Goal: Information Seeking & Learning: Learn about a topic

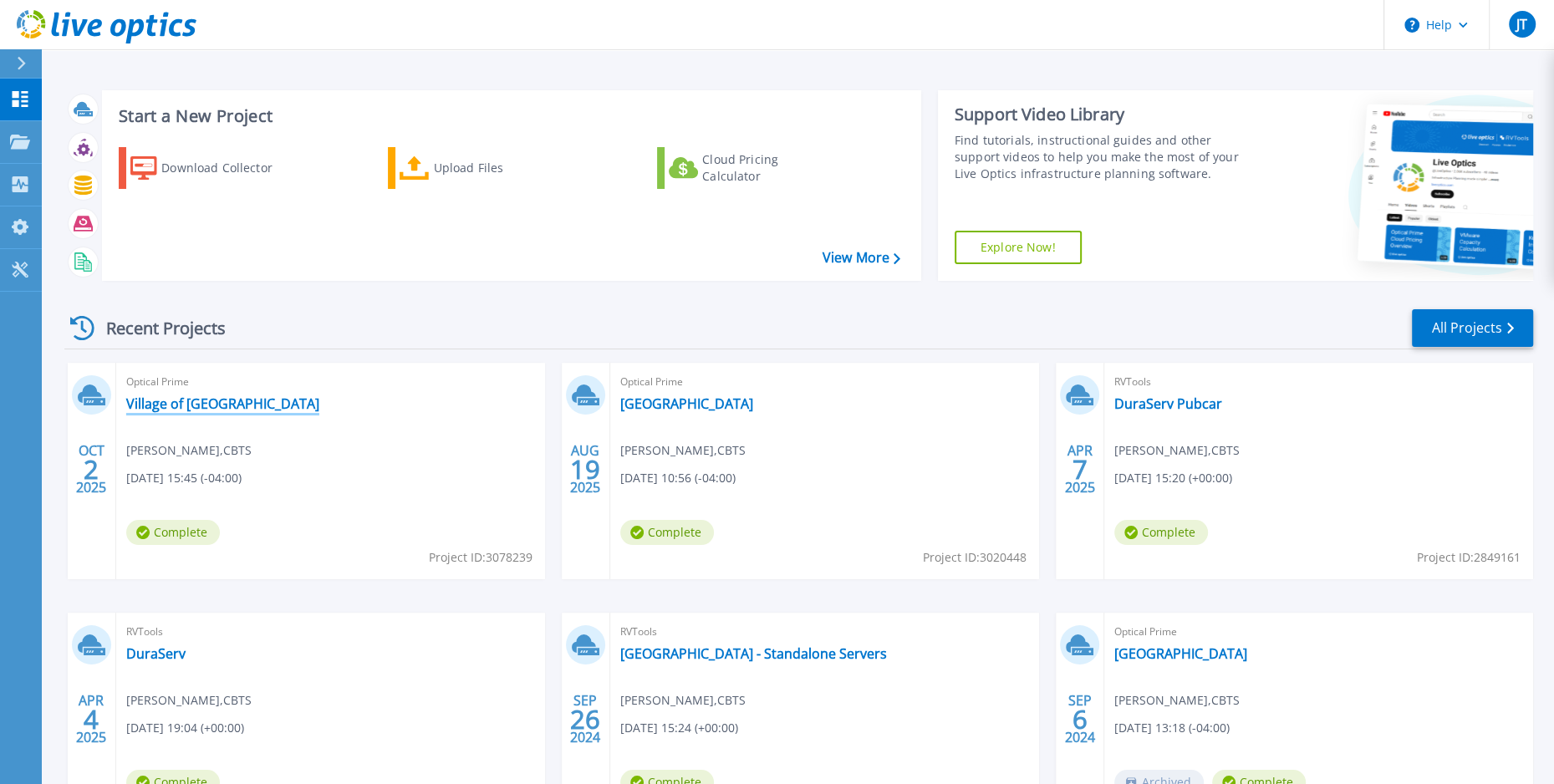
click at [216, 400] on link "Village of [GEOGRAPHIC_DATA]" at bounding box center [222, 403] width 193 height 17
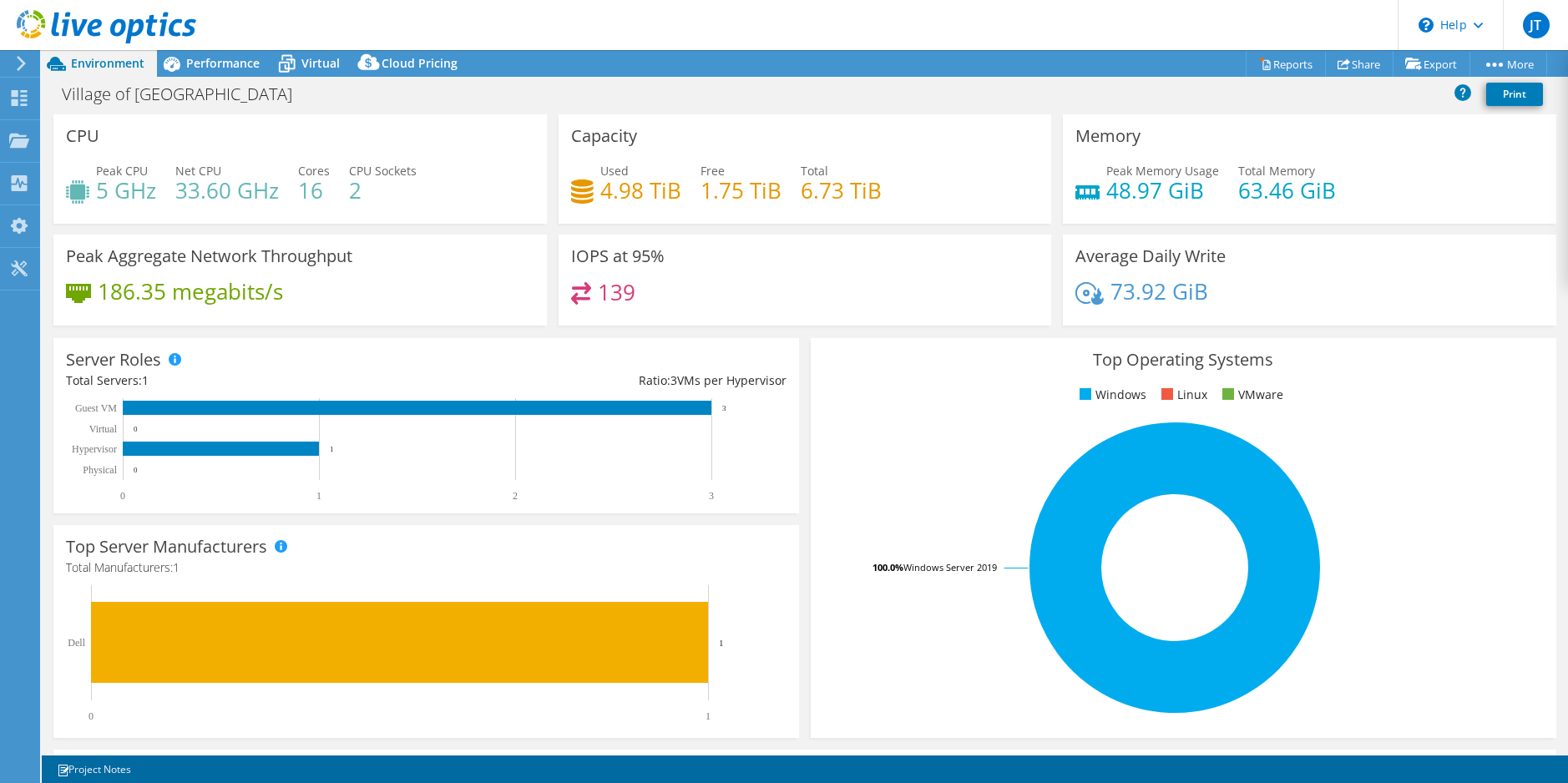
select select "USD"
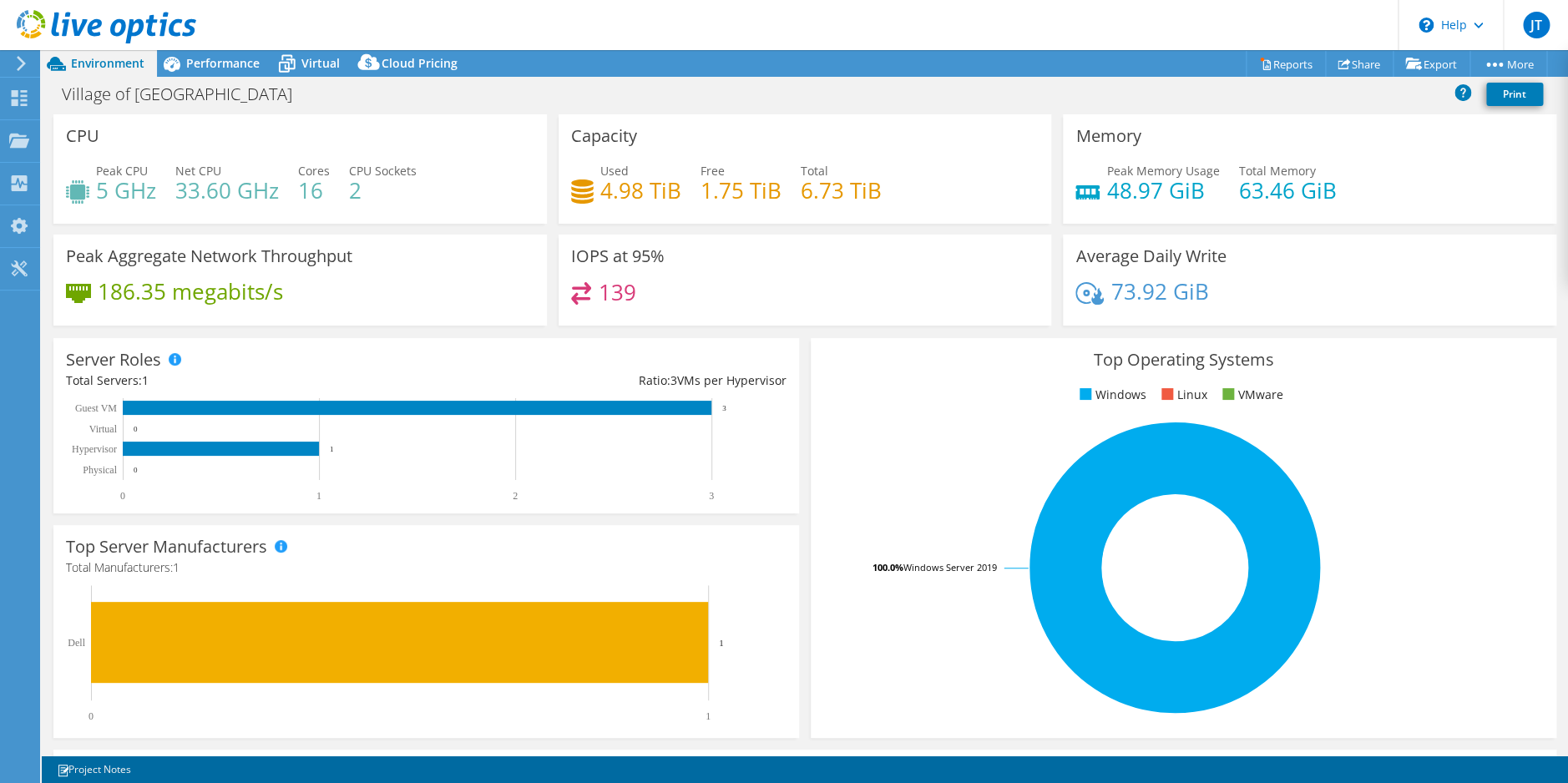
click at [121, 168] on span "Peak CPU" at bounding box center [121, 170] width 52 height 16
click at [208, 70] on span "Performance" at bounding box center [223, 63] width 74 height 16
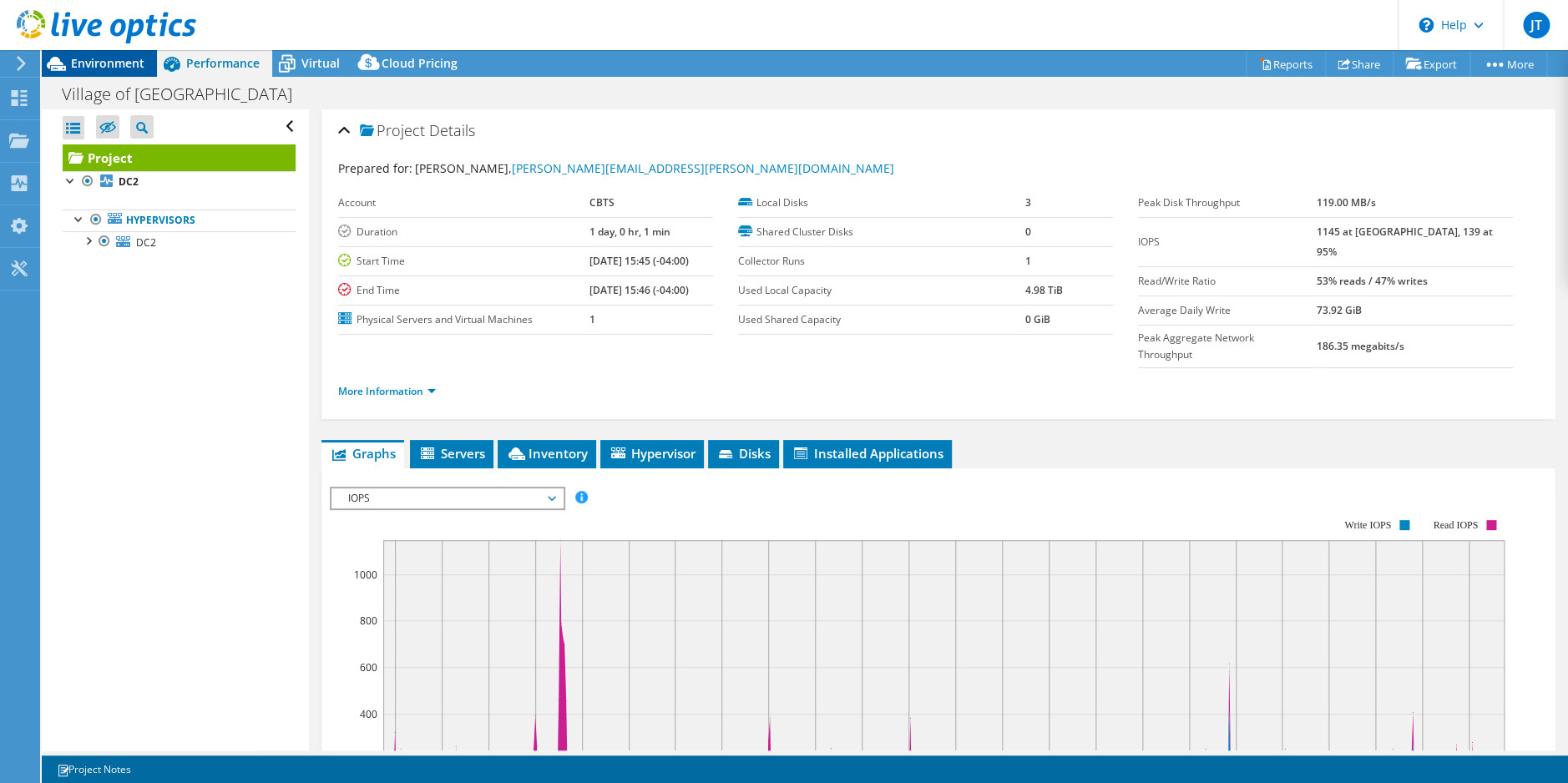
click at [111, 55] on span "Environment" at bounding box center [108, 63] width 74 height 16
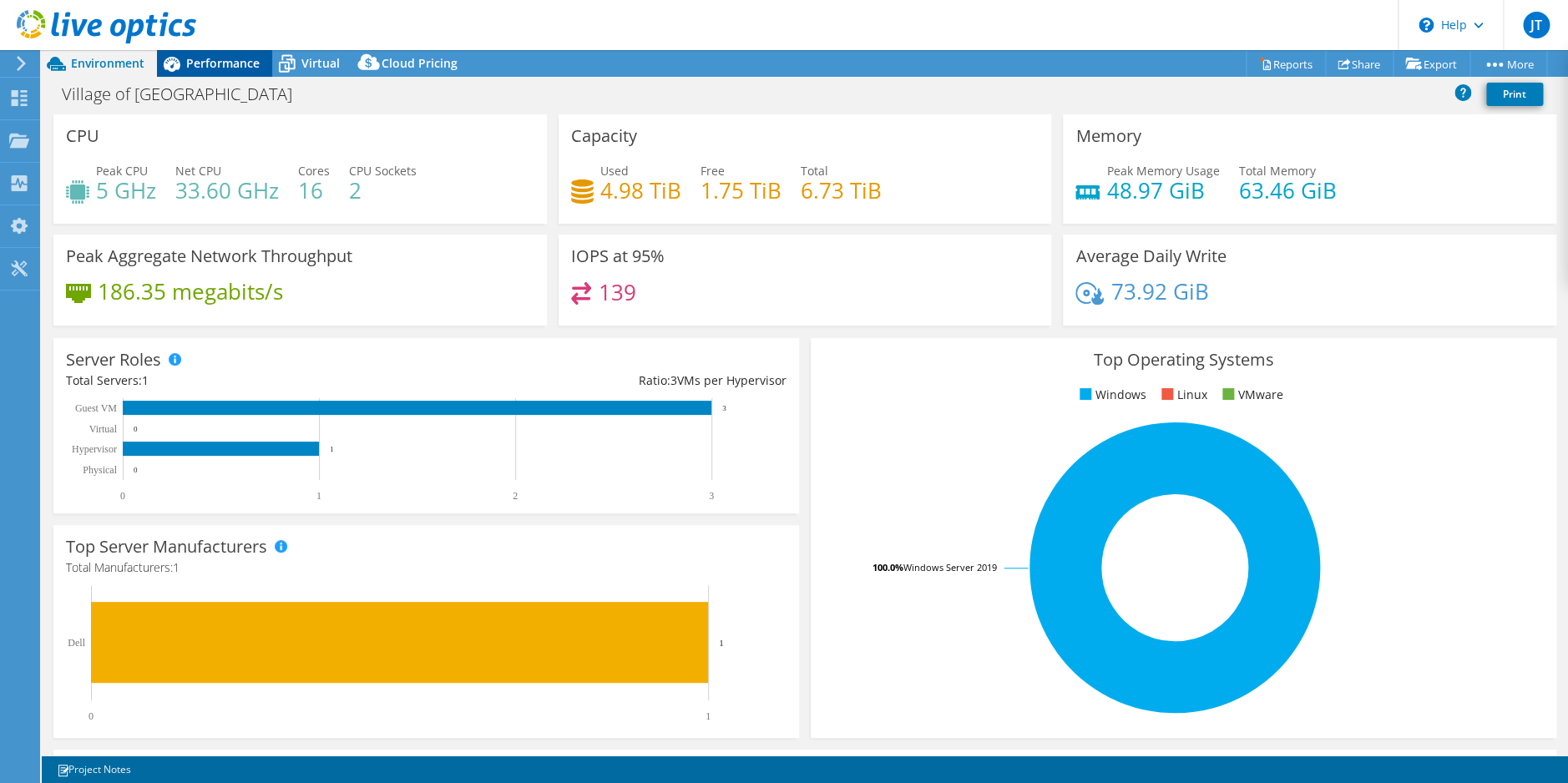
click at [220, 66] on span "Performance" at bounding box center [223, 63] width 74 height 16
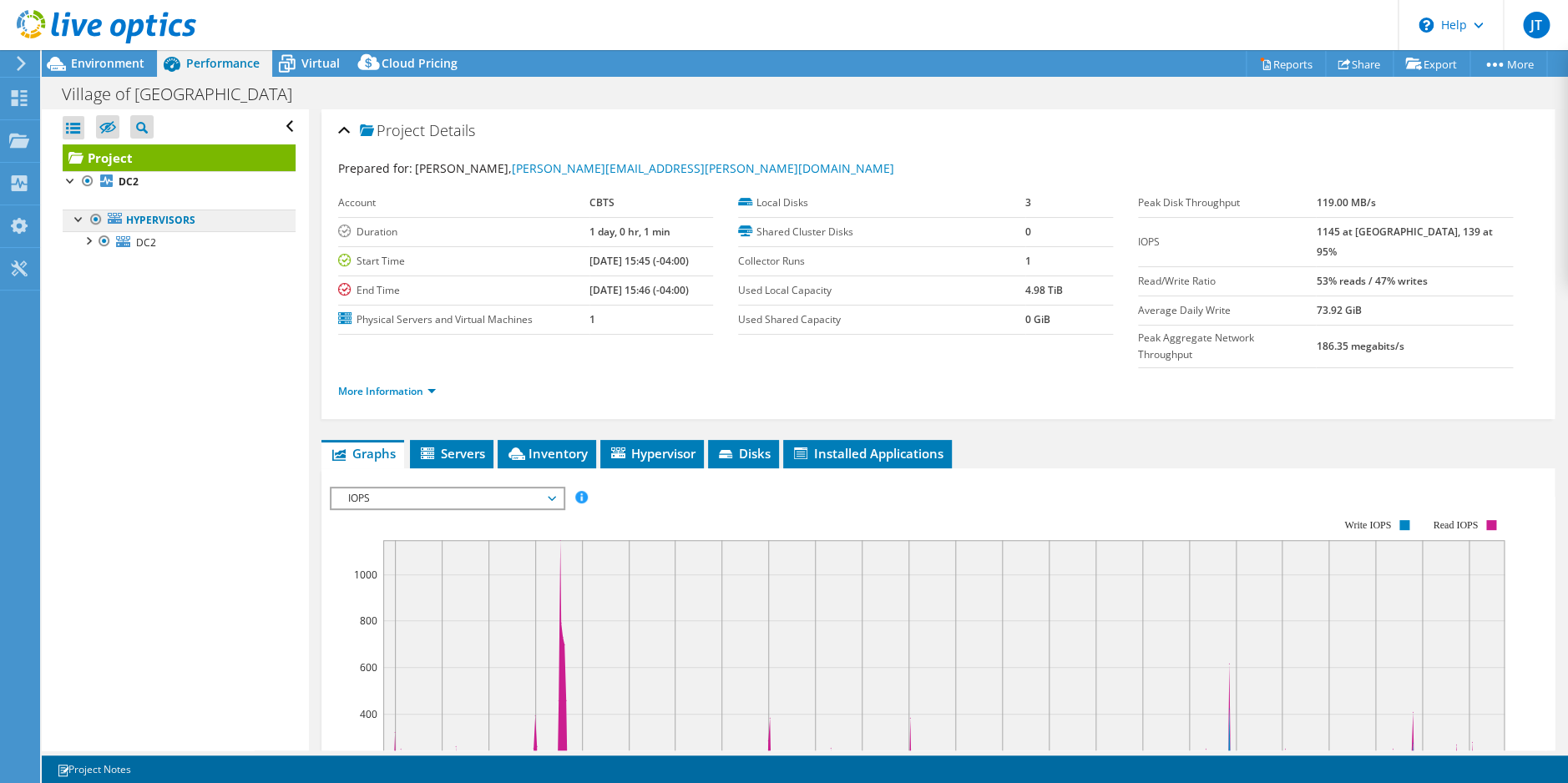
click at [156, 225] on link "Hypervisors" at bounding box center [178, 220] width 233 height 22
click at [425, 384] on link "More Information" at bounding box center [387, 391] width 98 height 14
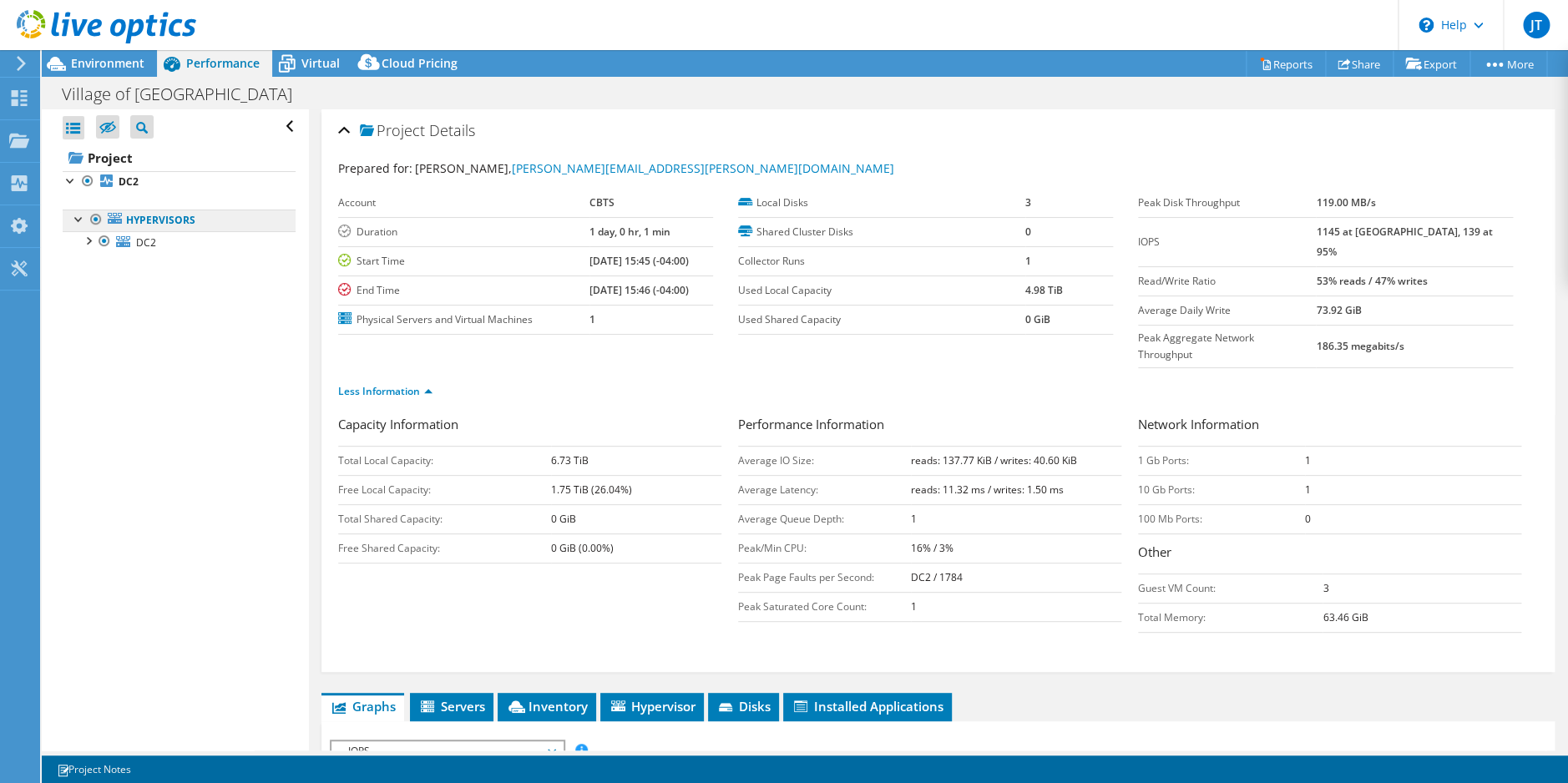
click at [146, 225] on link "Hypervisors" at bounding box center [178, 220] width 233 height 22
click at [133, 182] on b "DC2" at bounding box center [128, 182] width 20 height 14
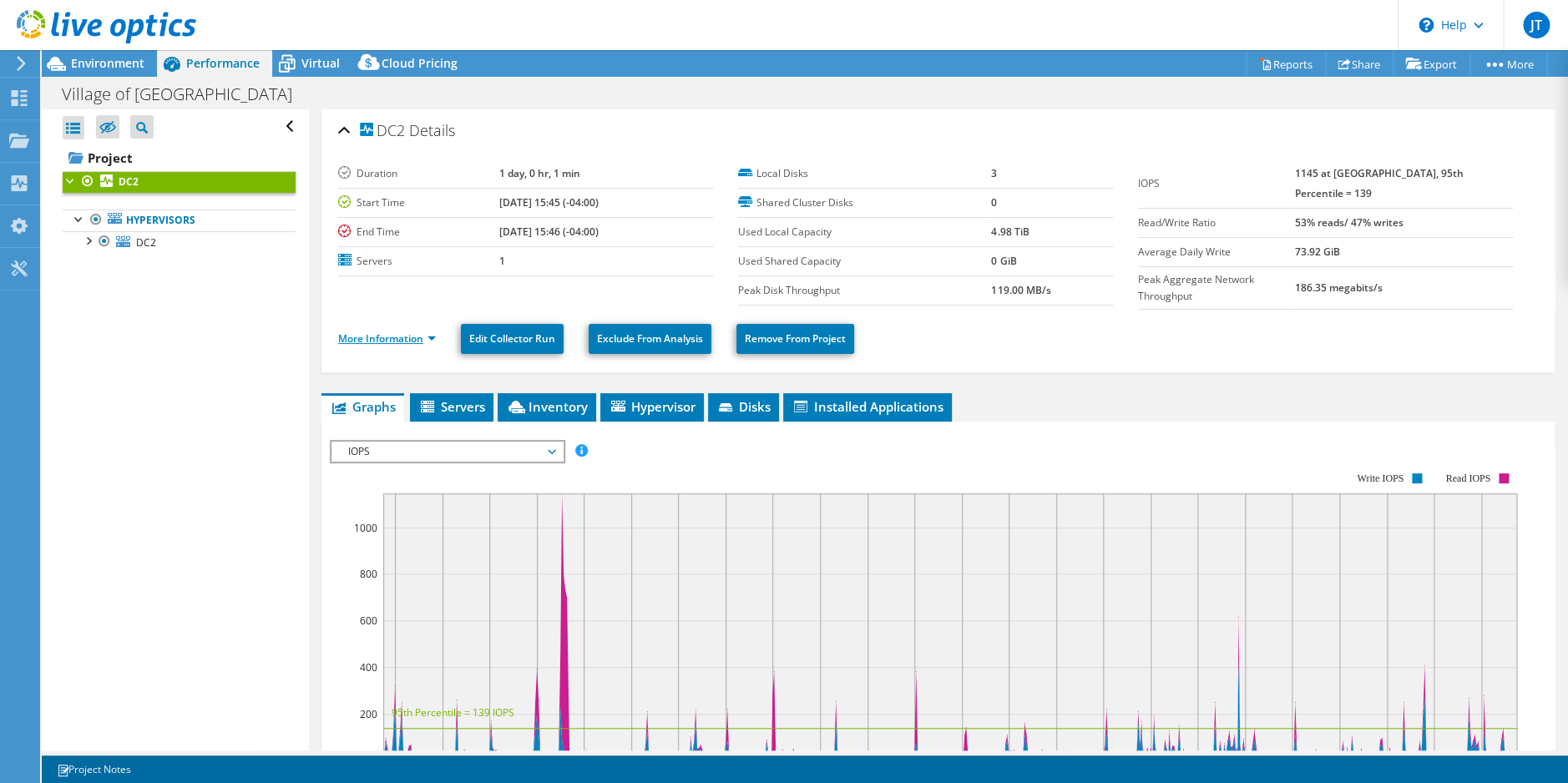
click at [418, 332] on link "More Information" at bounding box center [387, 338] width 98 height 14
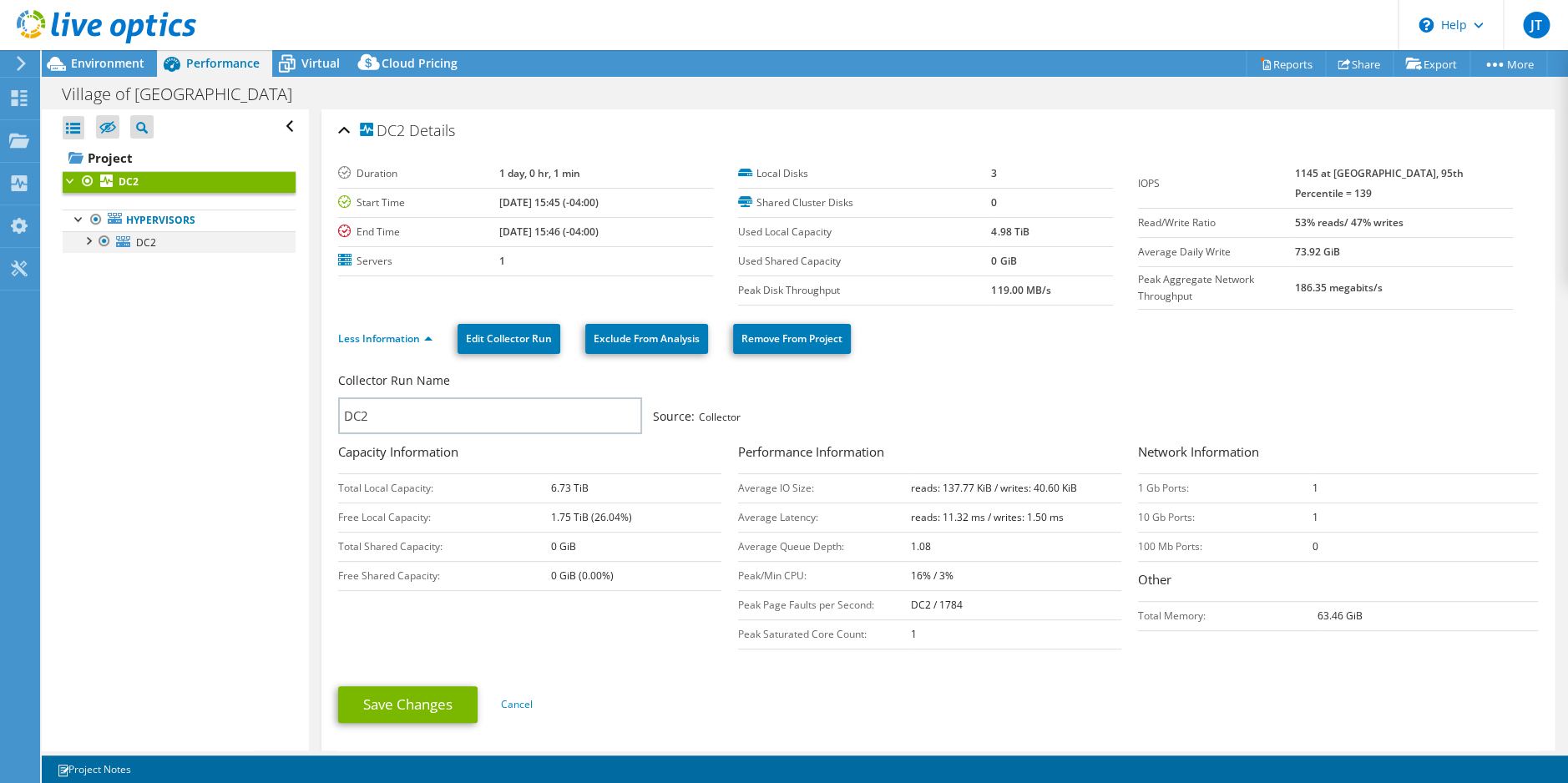
click at [96, 242] on div at bounding box center [104, 241] width 17 height 20
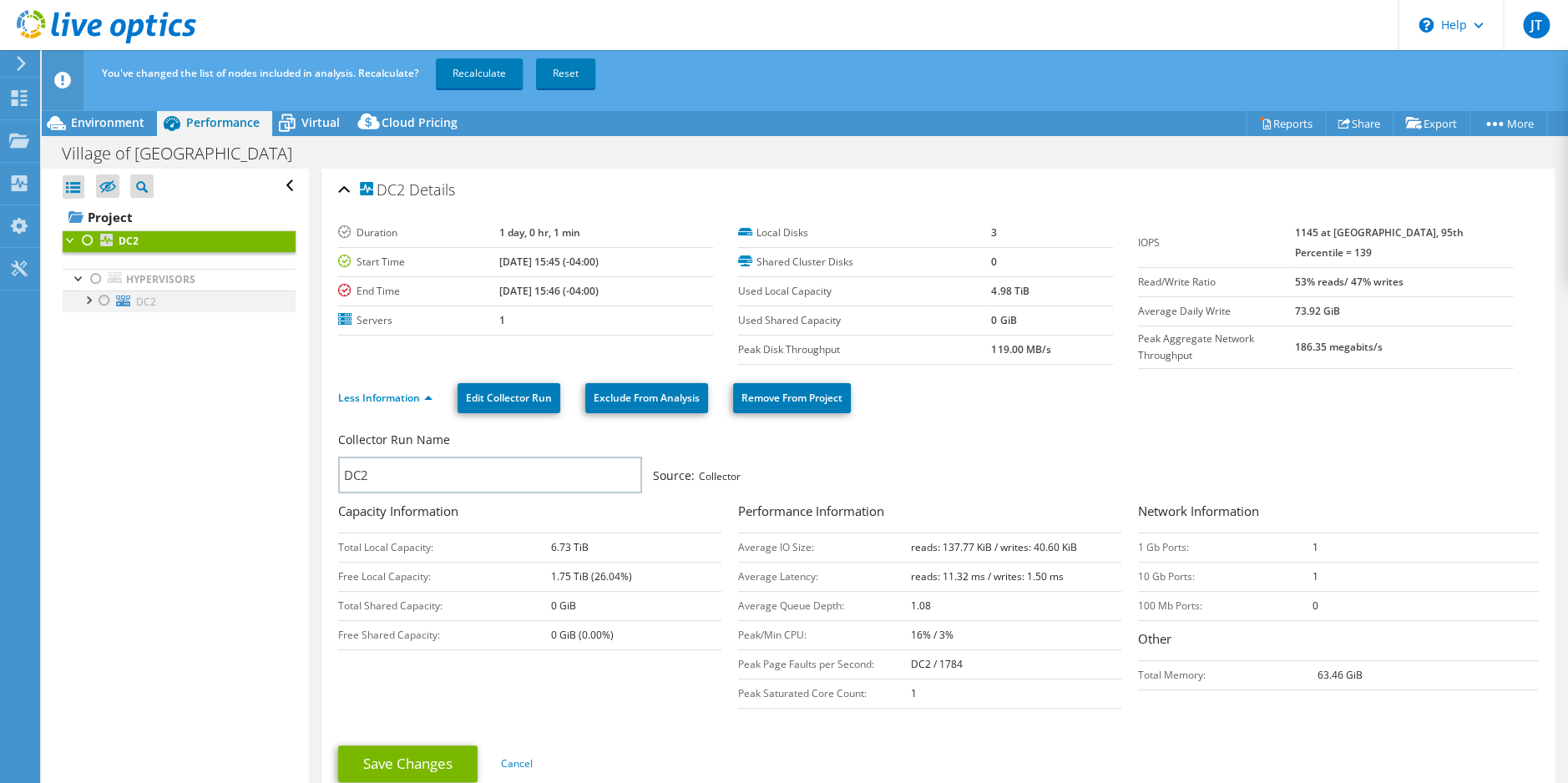
click at [94, 299] on div at bounding box center [87, 299] width 17 height 17
click at [92, 275] on div at bounding box center [96, 279] width 17 height 20
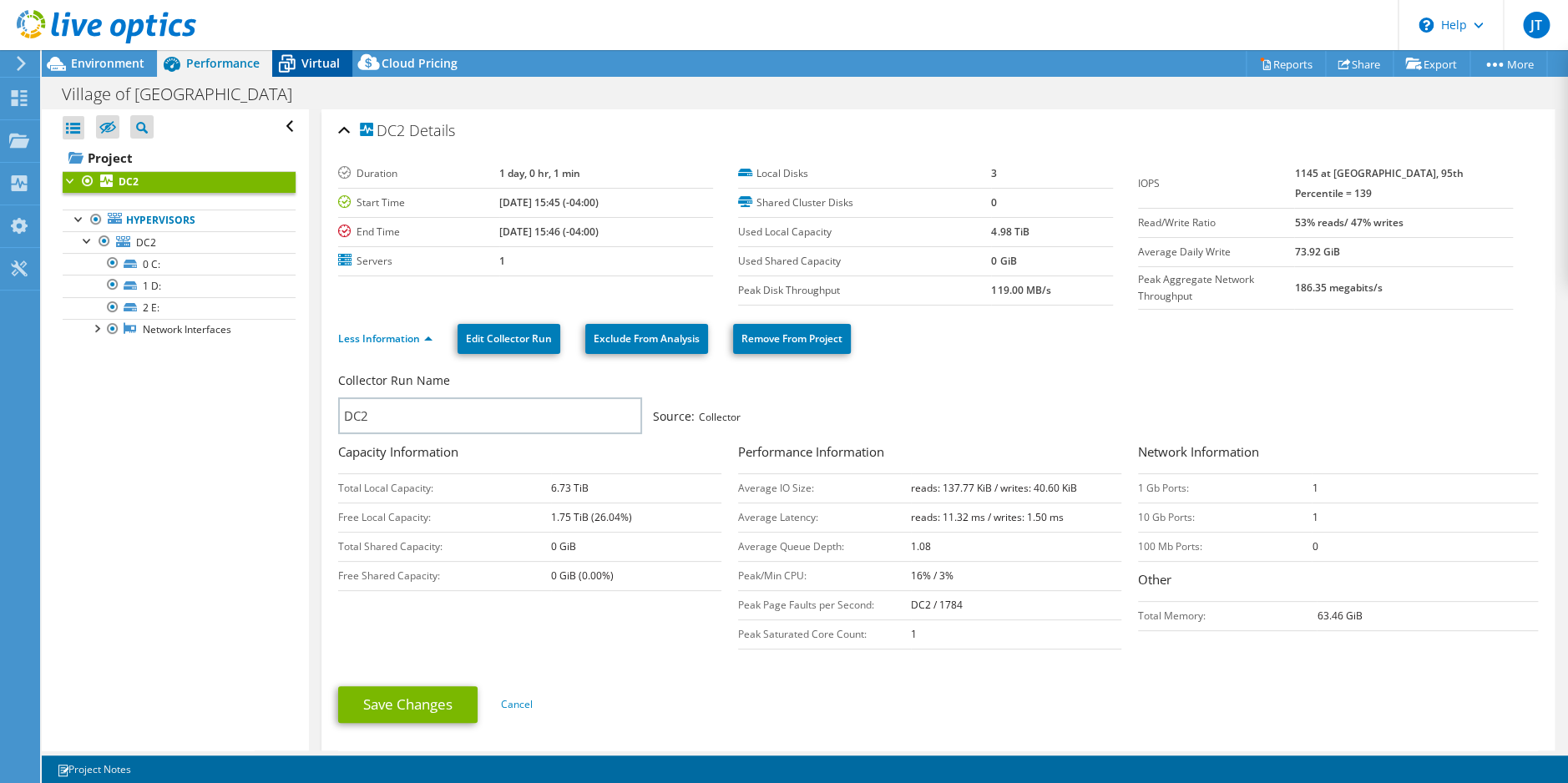
click at [322, 67] on span "Virtual" at bounding box center [321, 63] width 39 height 16
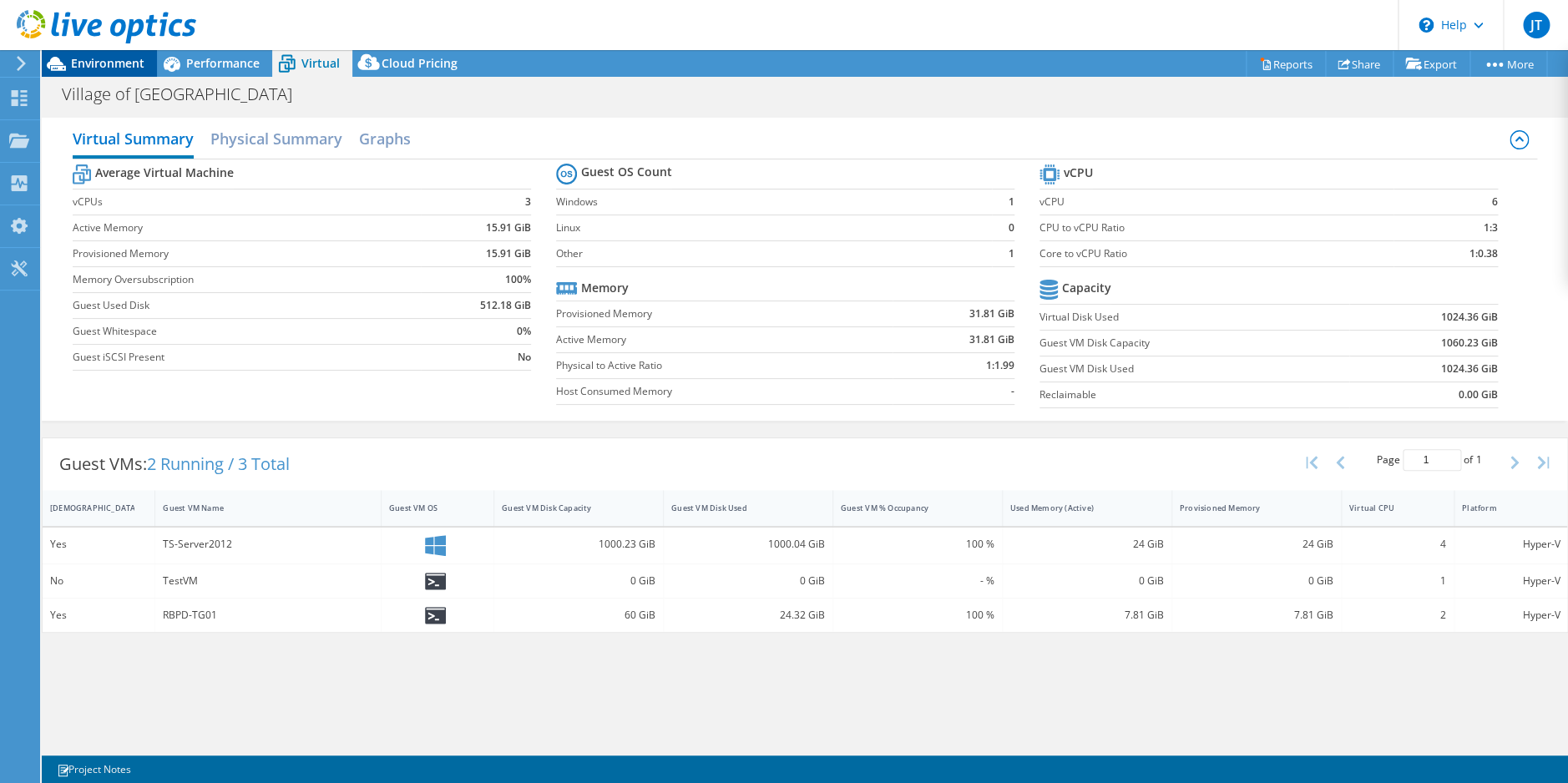
click at [117, 63] on span "Environment" at bounding box center [108, 63] width 74 height 16
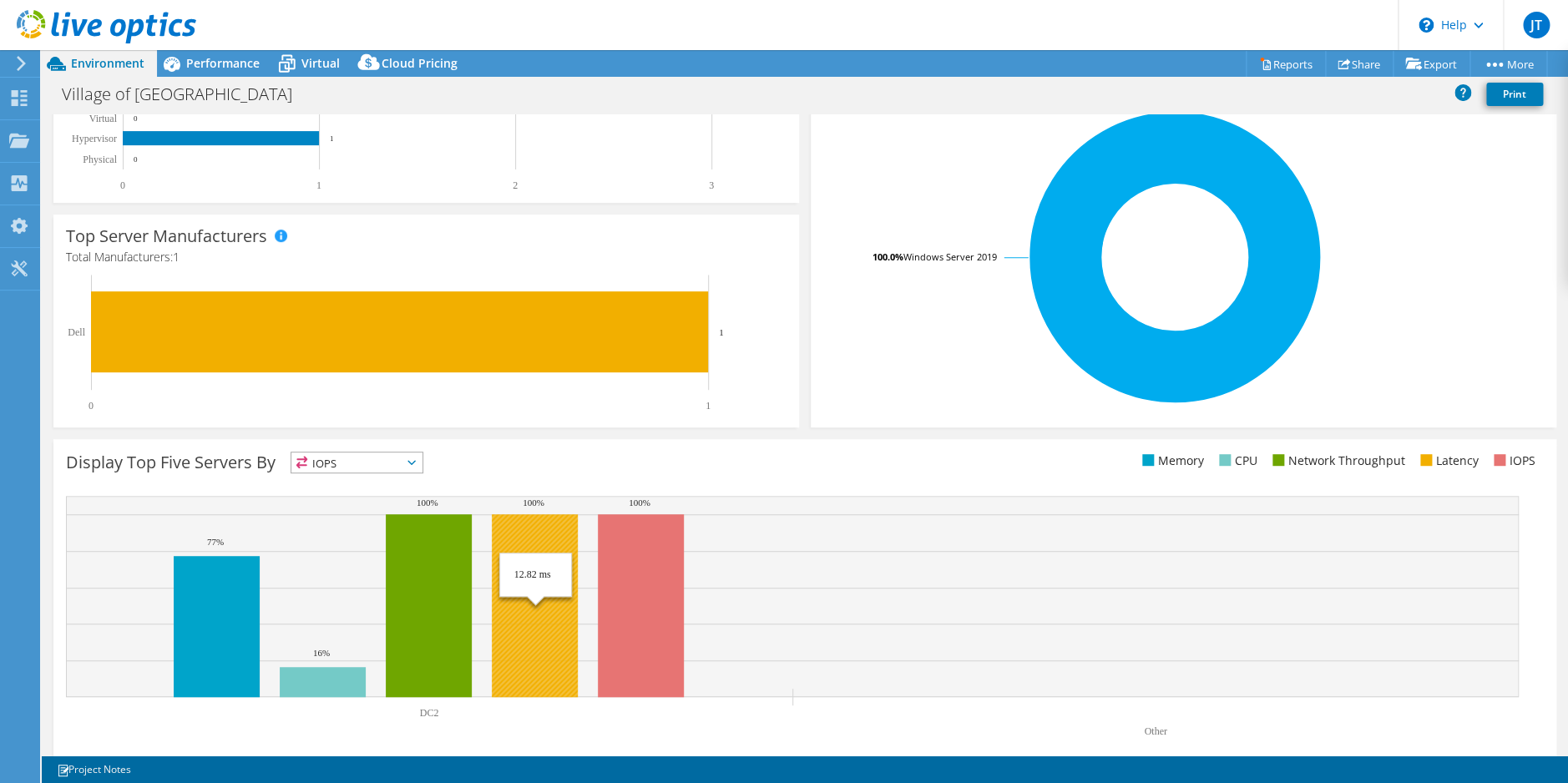
scroll to position [330, 0]
